Goal: Task Accomplishment & Management: Complete application form

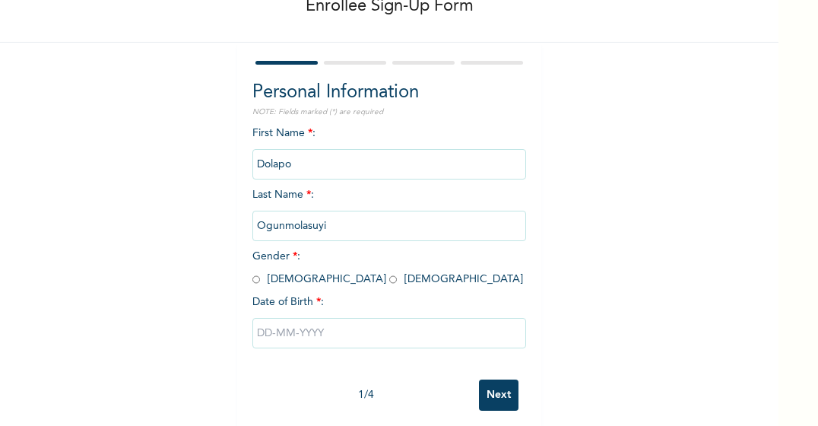
scroll to position [111, 0]
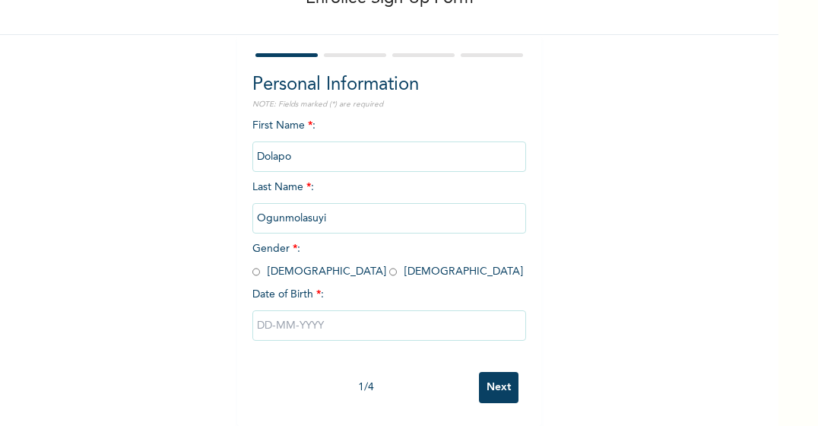
click at [389, 265] on input "radio" at bounding box center [393, 272] width 8 height 14
radio input "true"
click at [286, 314] on input "text" at bounding box center [389, 325] width 274 height 30
select select "9"
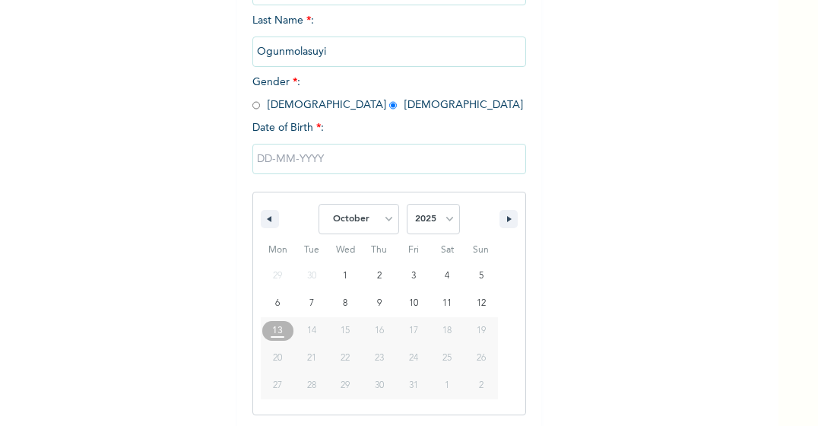
scroll to position [266, 0]
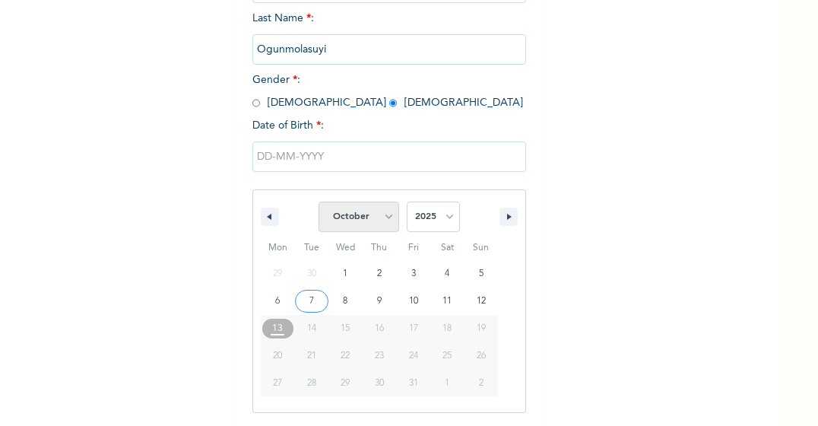
click at [386, 220] on select "January February March April May June July August September October November De…" at bounding box center [359, 217] width 81 height 30
click at [386, 224] on select "January February March April May June July August September October November De…" at bounding box center [359, 217] width 81 height 30
click at [438, 223] on select "2025 2024 2023 2022 2021 2020 2019 2018 2017 2016 2015 2014 2013 2012 2011 2010…" at bounding box center [433, 217] width 53 height 30
select select "1996"
click at [407, 203] on select "2025 2024 2023 2022 2021 2020 2019 2018 2017 2016 2015 2014 2013 2012 2011 2010…" at bounding box center [433, 217] width 53 height 30
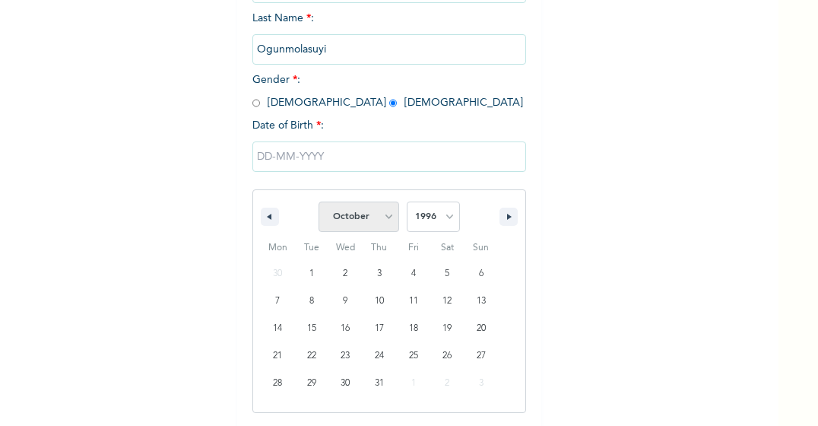
click at [383, 223] on select "January February March April May June July August September October November De…" at bounding box center [359, 217] width 81 height 30
select select "8"
click at [319, 203] on select "January February March April May June July August September October November De…" at bounding box center [359, 217] width 81 height 30
type input "[DATE]"
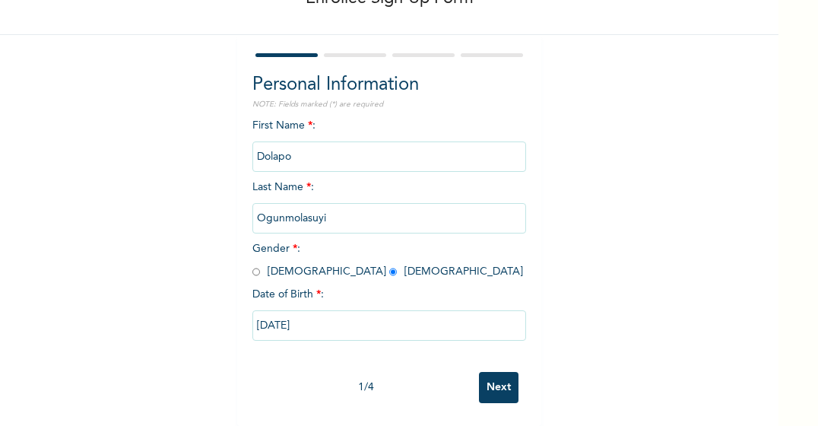
click at [502, 384] on input "Next" at bounding box center [499, 387] width 40 height 31
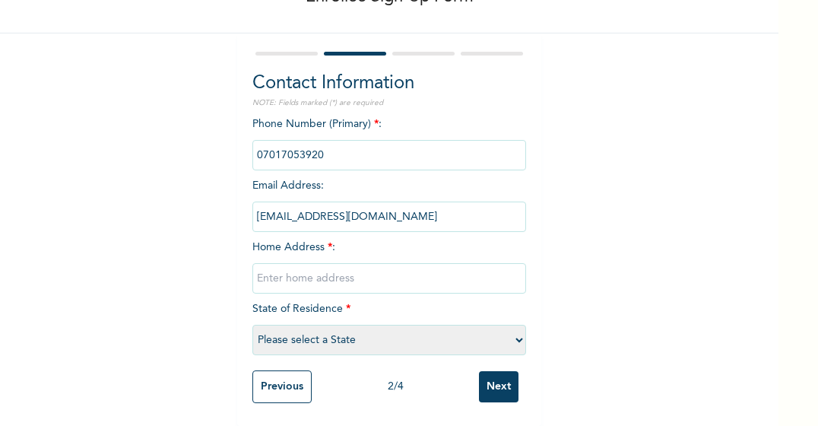
click at [341, 141] on input "phone" at bounding box center [389, 155] width 274 height 30
click at [303, 140] on input "phone" at bounding box center [389, 155] width 274 height 30
click at [312, 270] on input "text" at bounding box center [389, 278] width 274 height 30
type input "22,[PERSON_NAME][GEOGRAPHIC_DATA]"
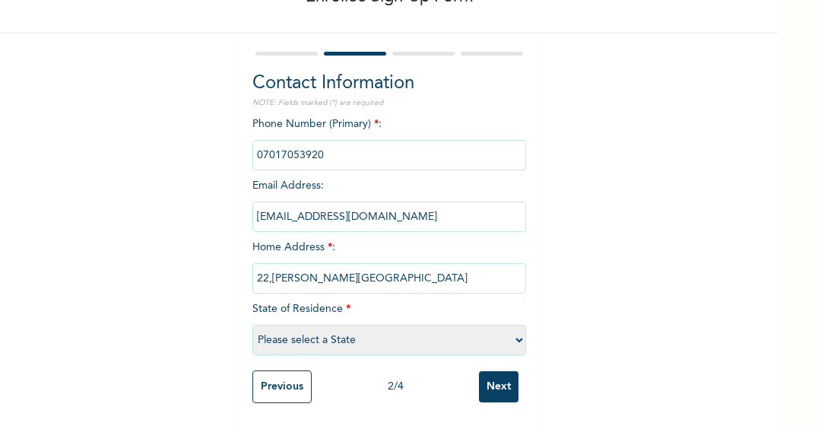
select select "25"
click at [383, 275] on input "22,[PERSON_NAME][GEOGRAPHIC_DATA]" at bounding box center [389, 278] width 274 height 30
click at [426, 270] on input "22,[PERSON_NAME][GEOGRAPHIC_DATA]" at bounding box center [389, 278] width 274 height 30
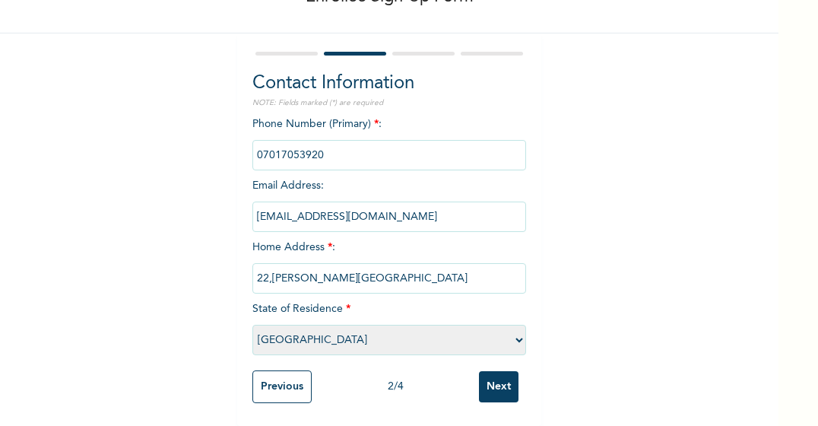
click at [407, 273] on input "22,[PERSON_NAME][GEOGRAPHIC_DATA]" at bounding box center [389, 278] width 274 height 30
click at [456, 268] on input "22,[PERSON_NAME][GEOGRAPHIC_DATA]" at bounding box center [389, 278] width 274 height 30
type input "2"
